Goal: Transaction & Acquisition: Book appointment/travel/reservation

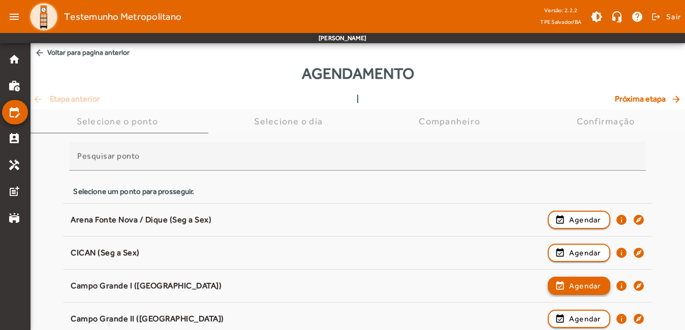
click at [586, 292] on span "button" at bounding box center [579, 286] width 60 height 24
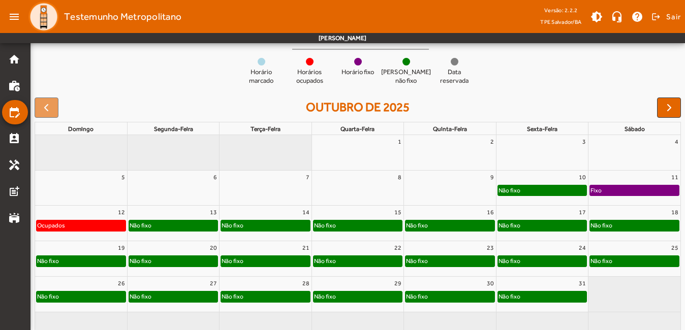
scroll to position [102, 0]
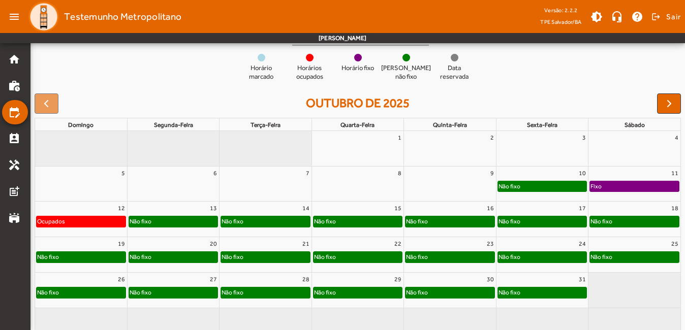
click at [553, 222] on div "Não fixo" at bounding box center [542, 222] width 88 height 10
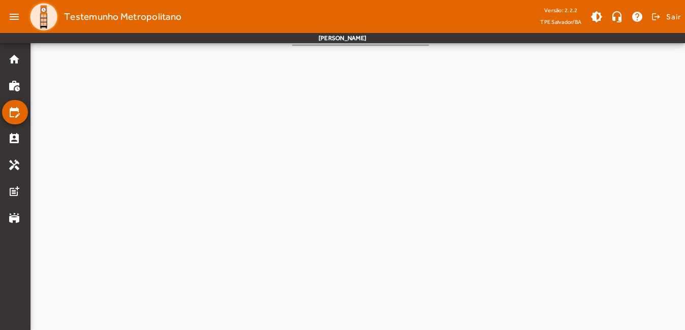
scroll to position [0, 0]
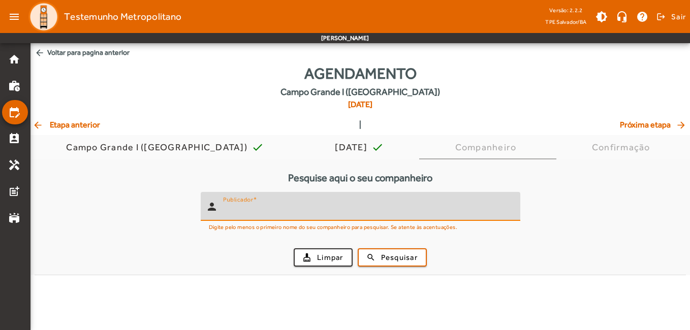
click at [382, 206] on input "Publicador" at bounding box center [367, 211] width 289 height 12
type input "*****"
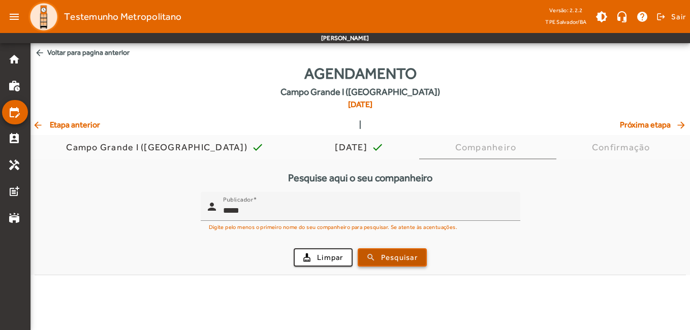
click at [411, 256] on span "Pesquisar" at bounding box center [399, 258] width 37 height 12
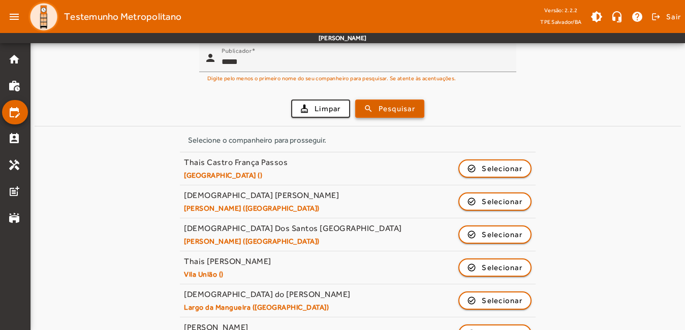
scroll to position [152, 0]
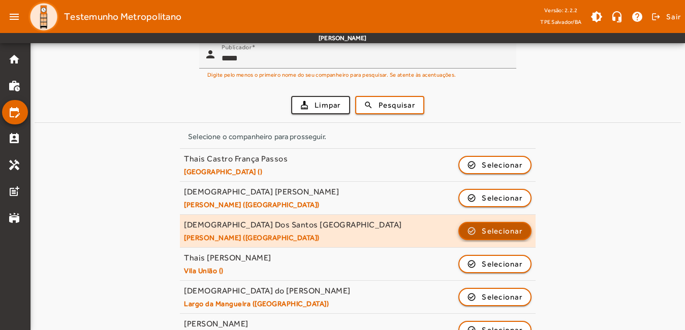
click at [497, 237] on span "button" at bounding box center [495, 231] width 71 height 24
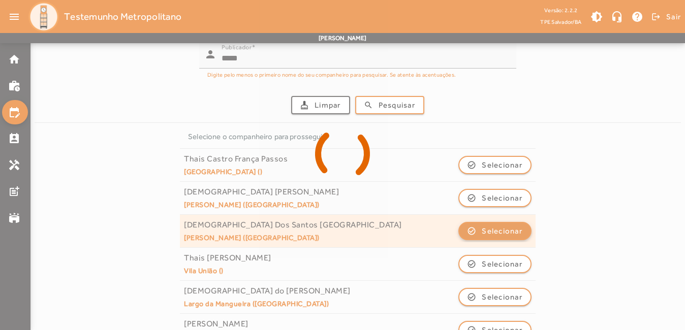
scroll to position [0, 0]
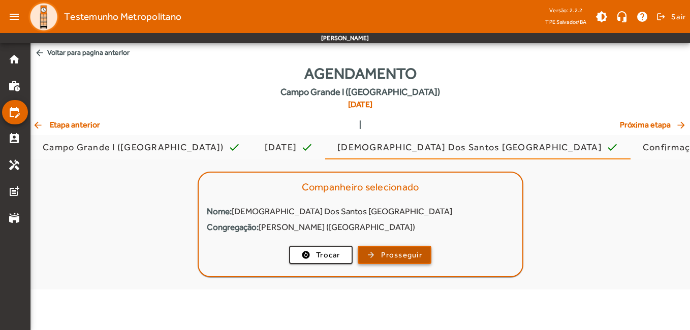
click at [386, 252] on span "Prosseguir" at bounding box center [401, 256] width 41 height 12
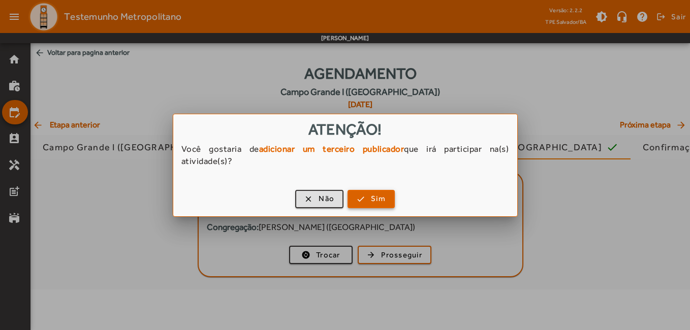
click at [380, 206] on span "button" at bounding box center [371, 199] width 45 height 24
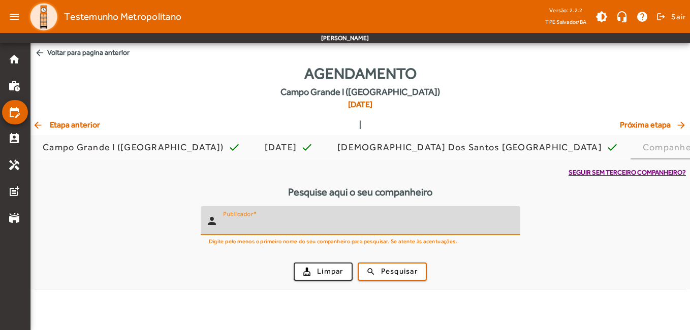
click at [385, 228] on input "Publicador" at bounding box center [367, 225] width 289 height 12
type input "******"
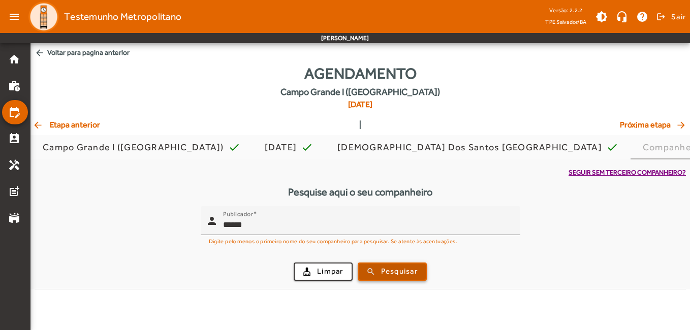
click at [394, 269] on span "Pesquisar" at bounding box center [399, 272] width 37 height 12
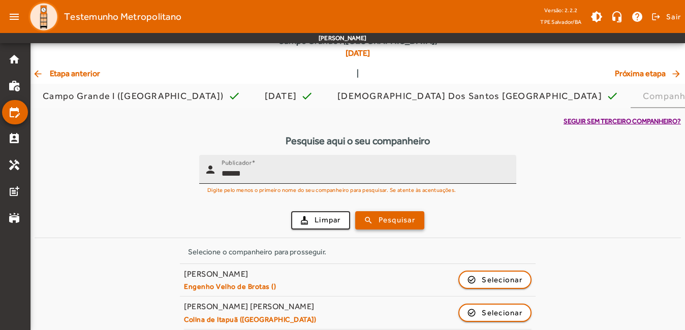
scroll to position [58, 0]
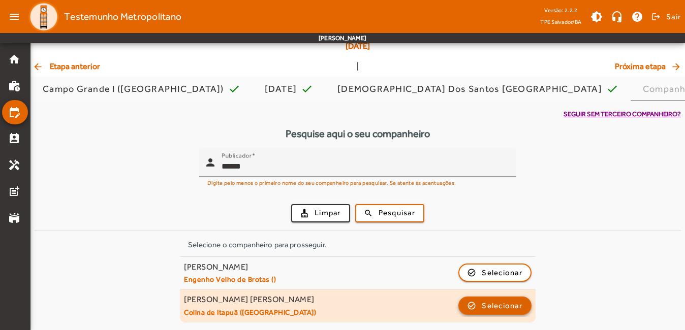
click at [486, 302] on span "Selecionar" at bounding box center [502, 306] width 41 height 12
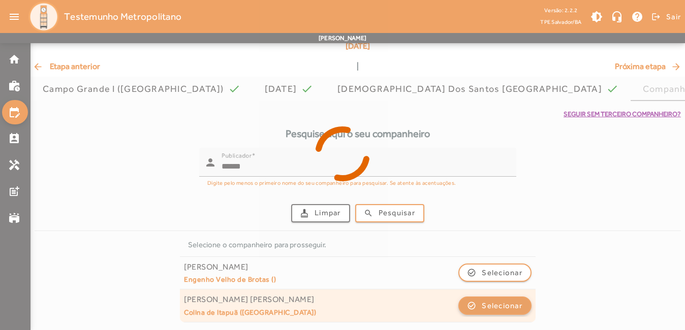
scroll to position [0, 0]
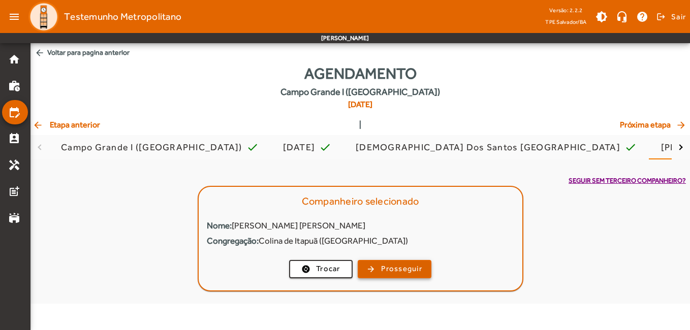
click at [409, 271] on span "Prosseguir" at bounding box center [401, 269] width 41 height 12
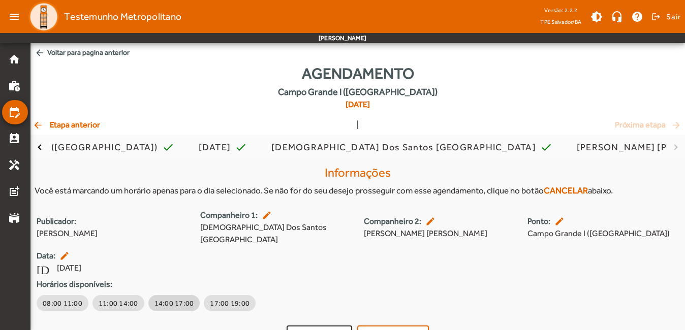
click at [178, 298] on span "14:00 17:00" at bounding box center [175, 303] width 40 height 10
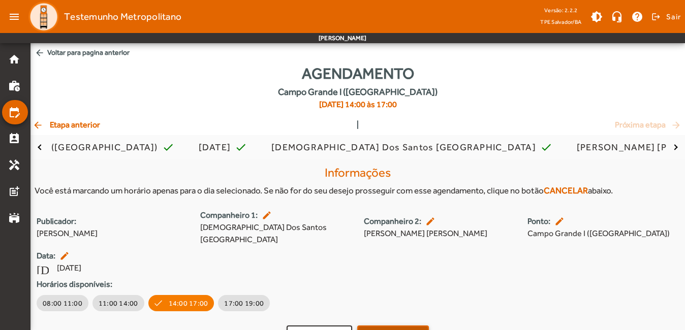
click at [396, 329] on span "Confirmar" at bounding box center [400, 335] width 39 height 12
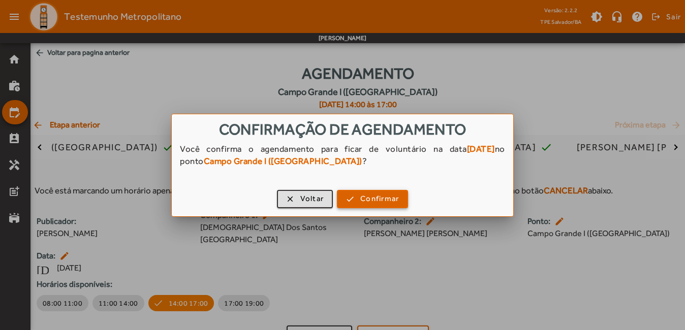
click at [358, 200] on span "button" at bounding box center [372, 199] width 69 height 24
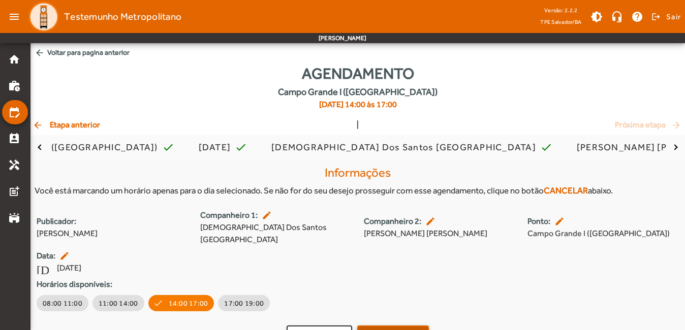
scroll to position [1, 0]
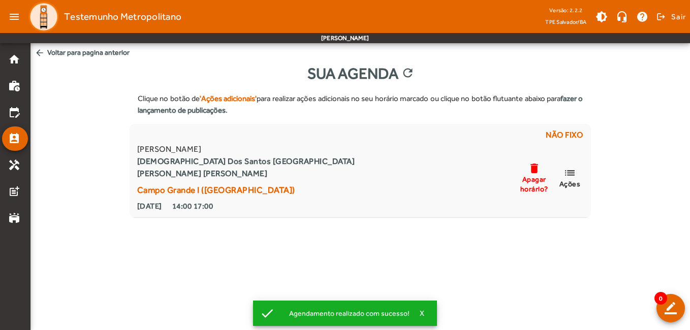
click at [89, 18] on span "Testemunho Metropolitano" at bounding box center [122, 17] width 117 height 16
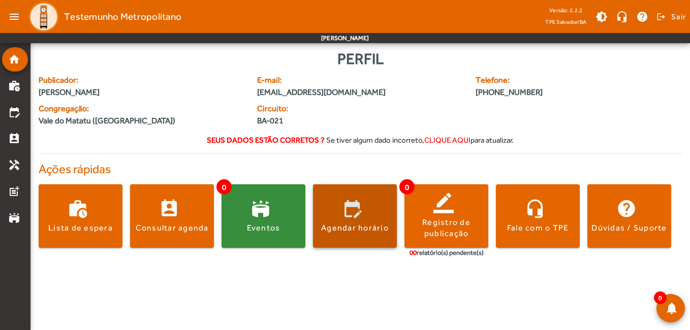
click at [359, 215] on span at bounding box center [355, 216] width 84 height 24
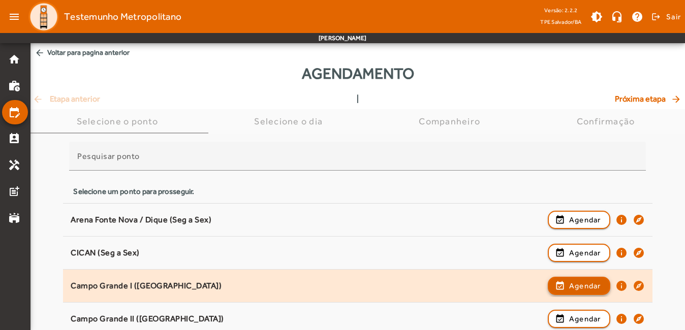
click at [565, 286] on span "button" at bounding box center [579, 286] width 60 height 24
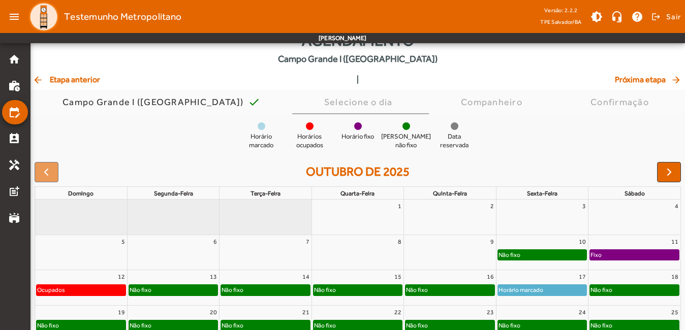
scroll to position [51, 0]
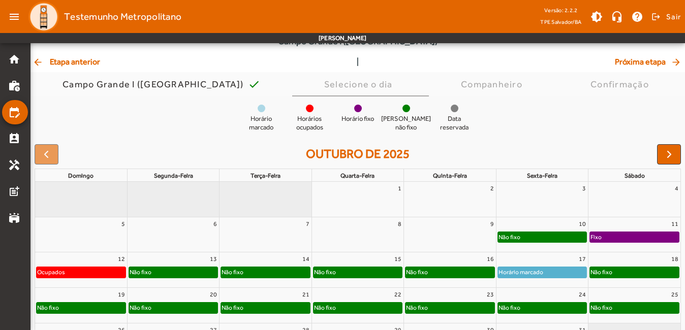
click at [551, 276] on div "Horário marcado" at bounding box center [542, 272] width 88 height 10
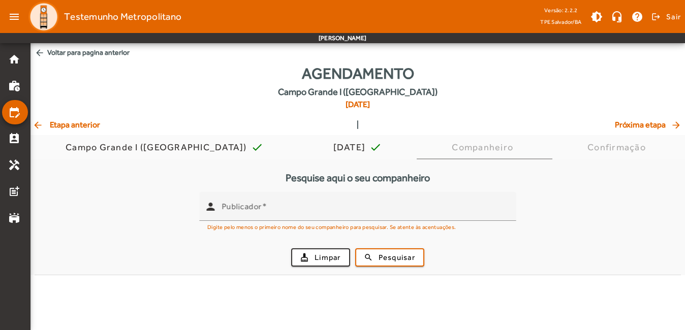
scroll to position [0, 0]
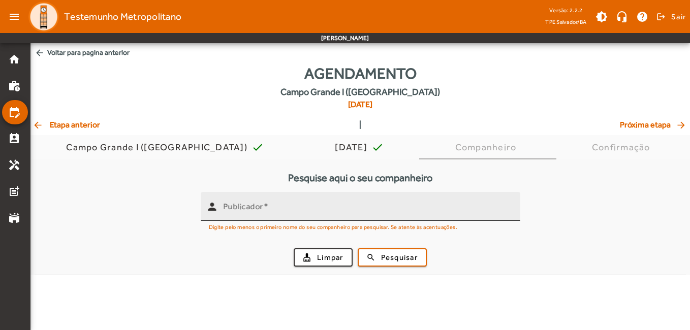
click at [407, 217] on div "Publicador" at bounding box center [367, 206] width 289 height 29
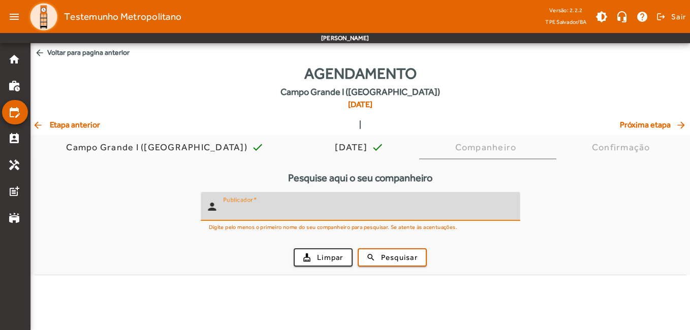
click at [406, 209] on input "Publicador" at bounding box center [367, 211] width 289 height 12
type input "*****"
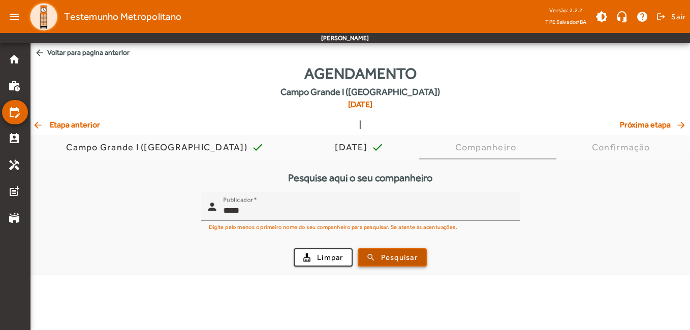
click at [381, 259] on span "Pesquisar" at bounding box center [399, 258] width 37 height 12
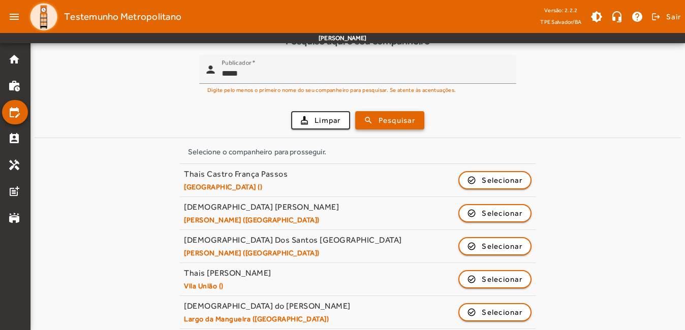
scroll to position [152, 0]
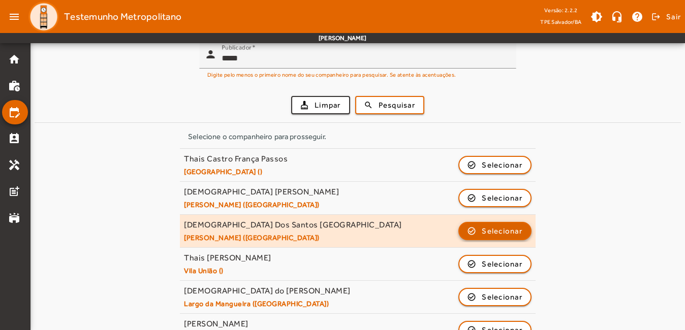
click at [487, 232] on span "Selecionar" at bounding box center [502, 231] width 41 height 12
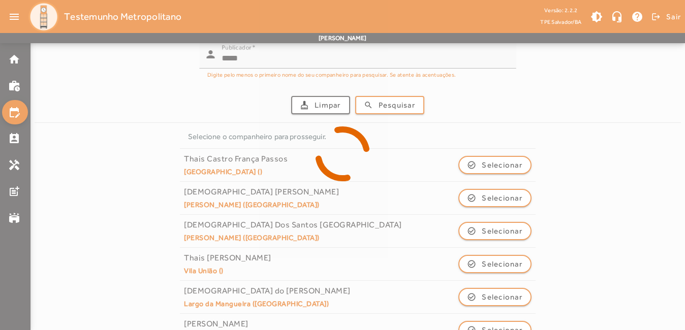
scroll to position [0, 0]
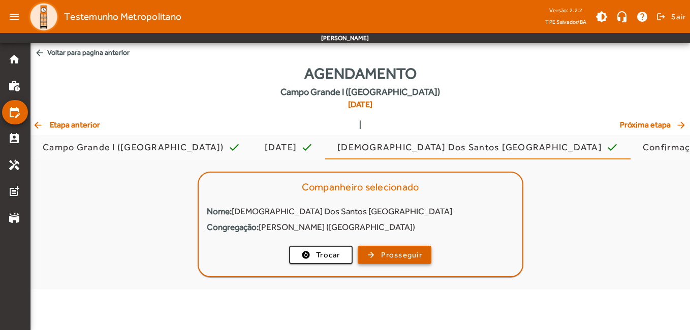
click at [415, 254] on span "Prosseguir" at bounding box center [401, 256] width 41 height 12
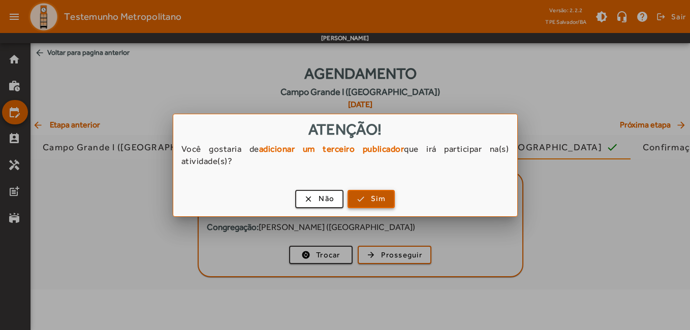
click at [387, 198] on span "button" at bounding box center [371, 199] width 45 height 24
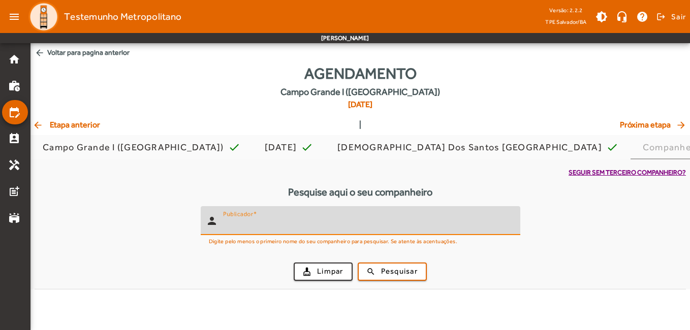
click at [389, 226] on input "Publicador" at bounding box center [367, 225] width 289 height 12
type input "******"
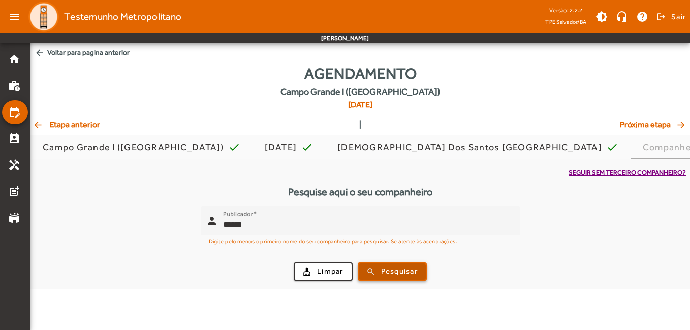
click at [395, 274] on span "Pesquisar" at bounding box center [399, 272] width 37 height 12
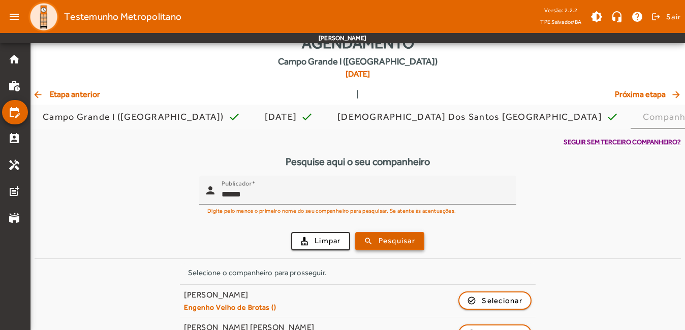
scroll to position [58, 0]
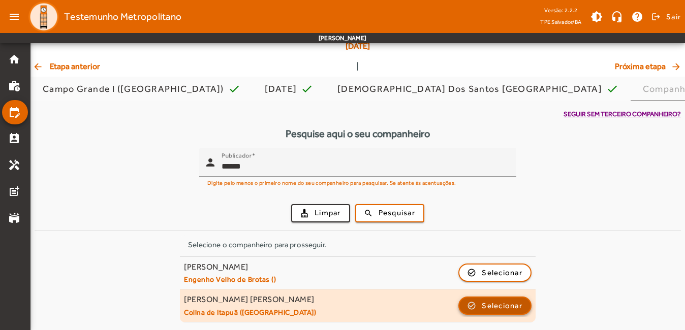
click at [474, 301] on span "button" at bounding box center [495, 306] width 71 height 24
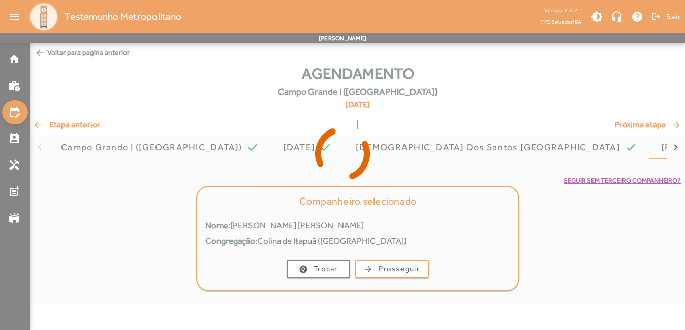
scroll to position [0, 0]
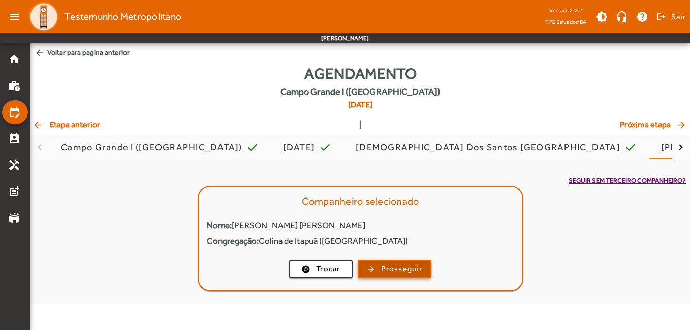
click at [408, 271] on span "Prosseguir" at bounding box center [401, 269] width 41 height 12
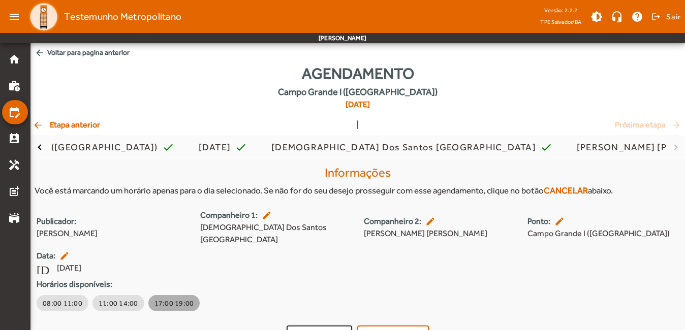
click at [175, 298] on span "17:00 19:00" at bounding box center [175, 303] width 40 height 10
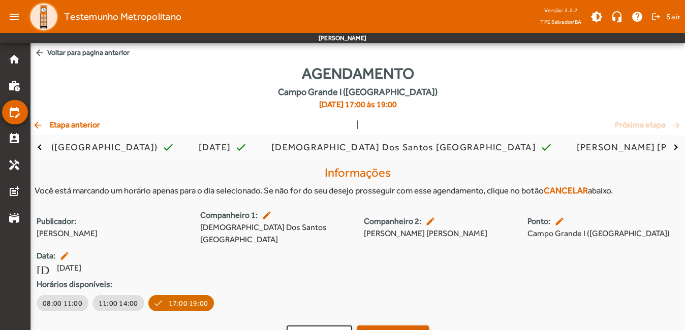
click at [401, 329] on span "Confirmar" at bounding box center [400, 335] width 39 height 12
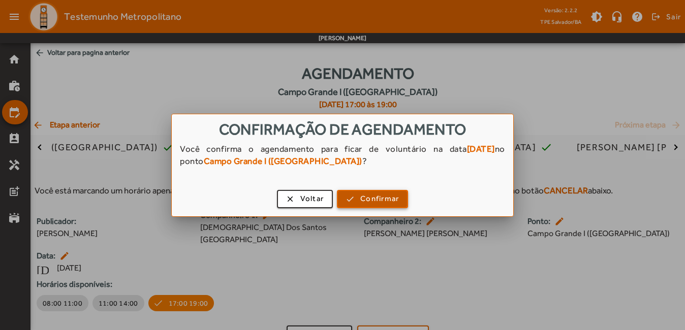
click at [377, 192] on span "button" at bounding box center [372, 199] width 69 height 24
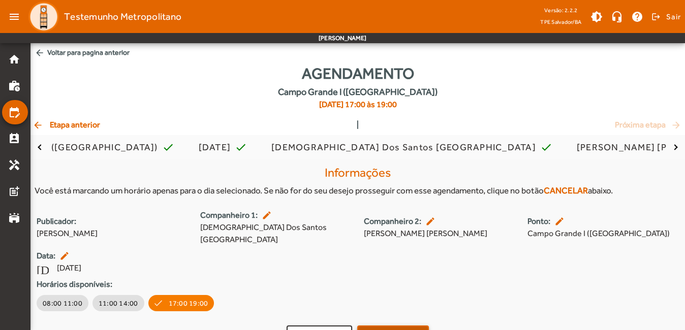
scroll to position [1, 0]
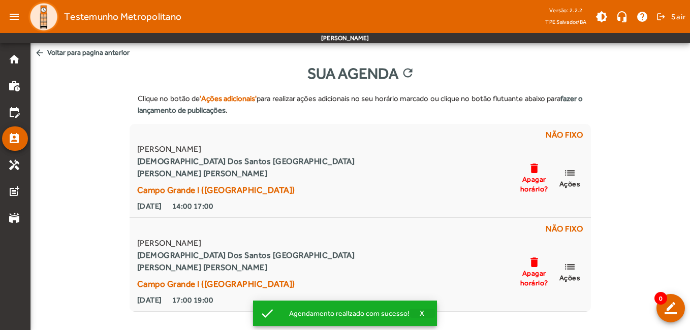
click at [422, 312] on span "X" at bounding box center [422, 313] width 5 height 9
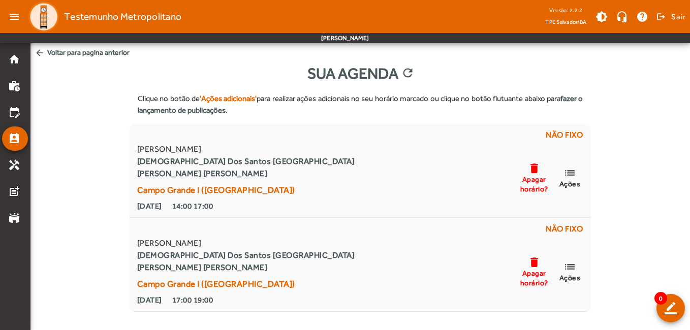
click at [60, 230] on div "Clique no botão de 'Ações adicionais' para realizar ações adicionais no seu hor…" at bounding box center [360, 198] width 660 height 227
click at [8, 113] on mat-icon "edit_calendar" at bounding box center [14, 112] width 12 height 12
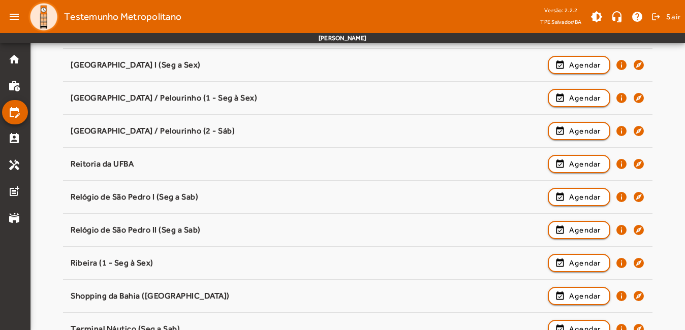
scroll to position [963, 0]
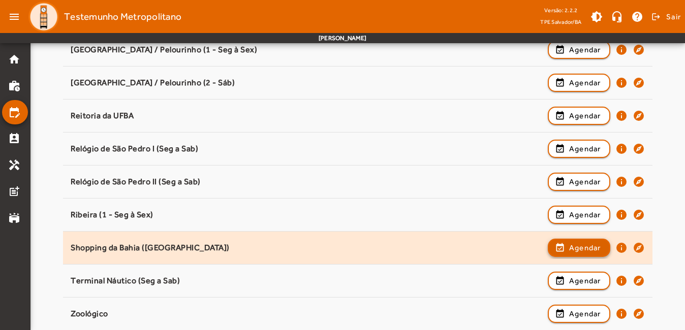
click at [576, 246] on span "Agendar" at bounding box center [585, 248] width 32 height 12
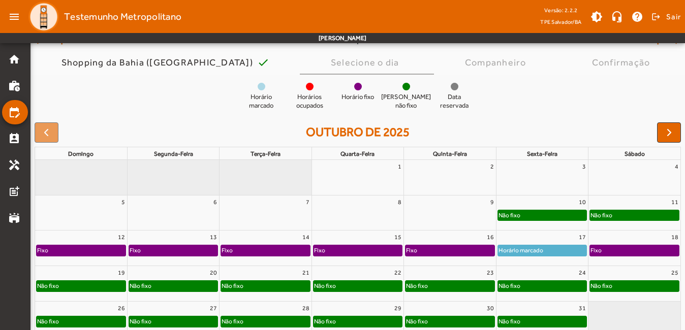
scroll to position [120, 0]
